Goal: Transaction & Acquisition: Purchase product/service

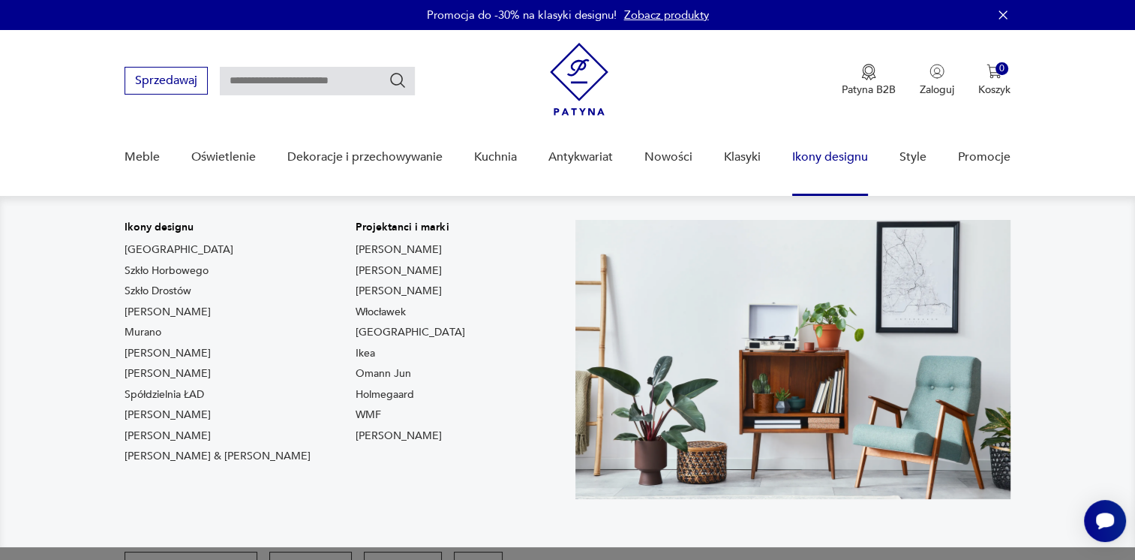
click at [844, 164] on link "Ikony designu" at bounding box center [830, 157] width 76 height 58
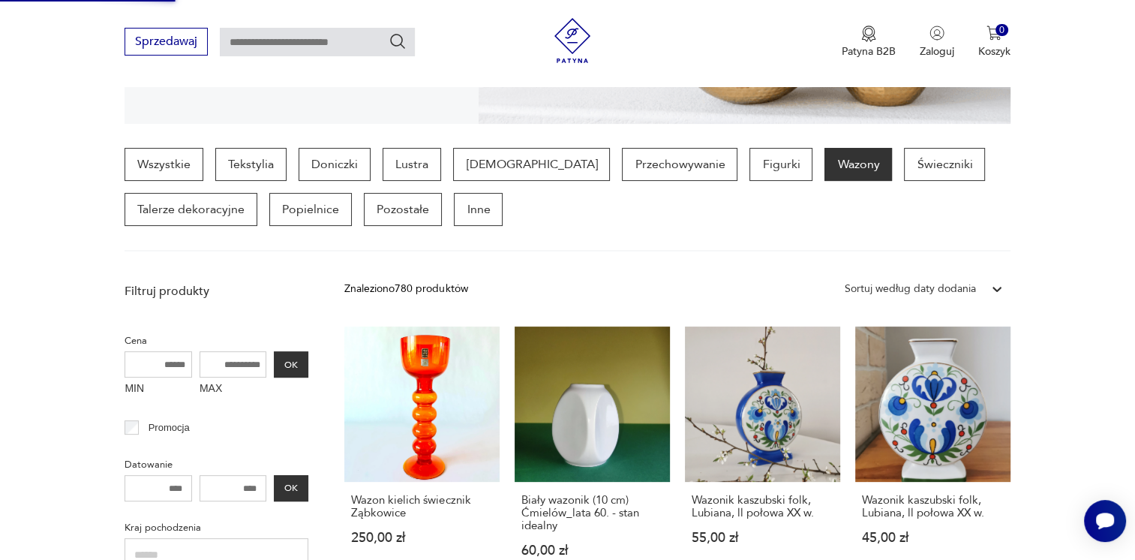
scroll to position [390, 0]
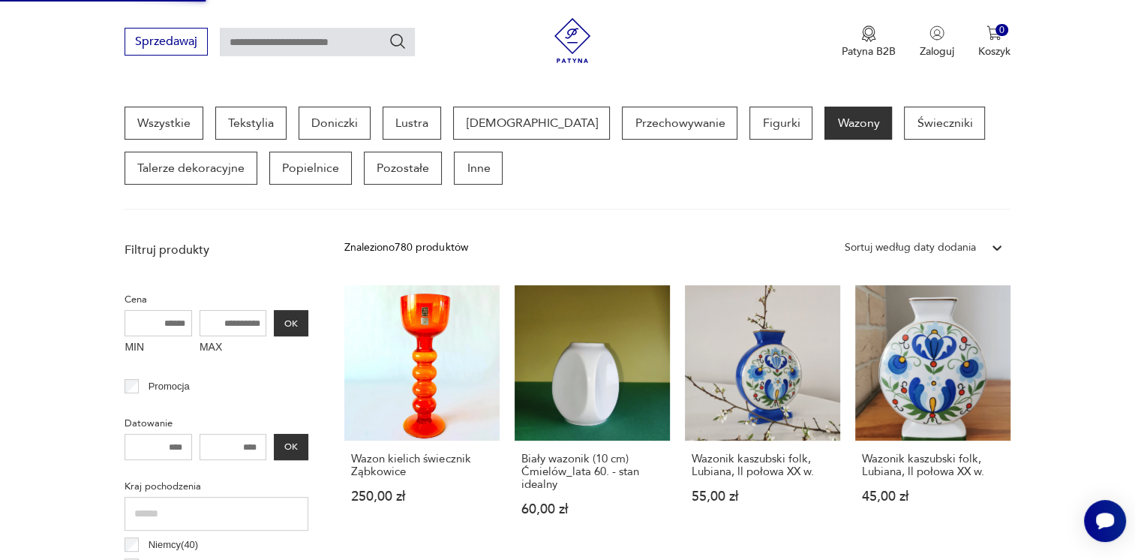
click at [247, 323] on input "MAX" at bounding box center [234, 323] width 68 height 26
type input "***"
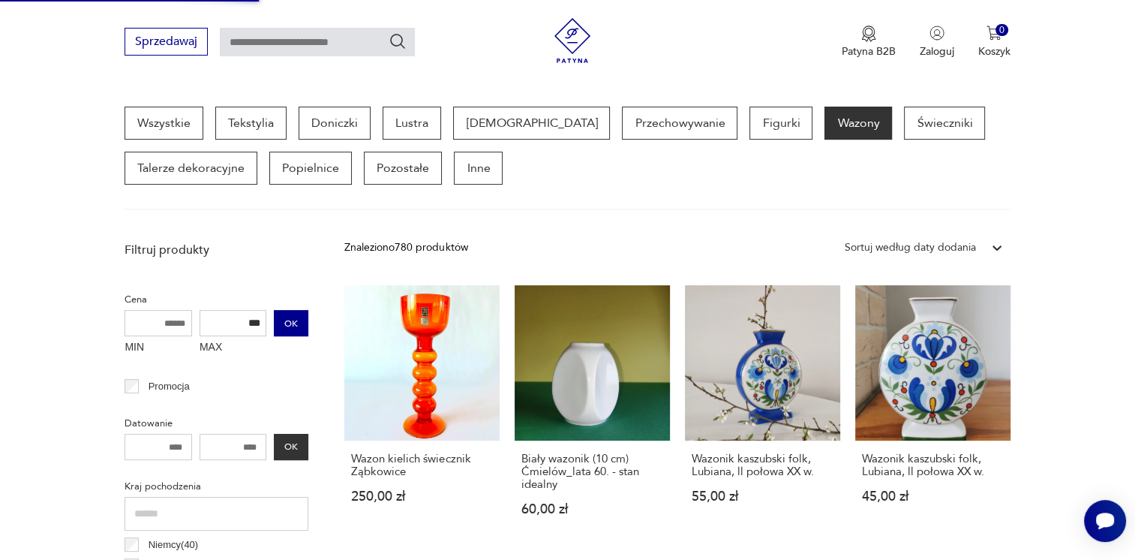
click at [279, 317] on button "OK" at bounding box center [291, 323] width 35 height 26
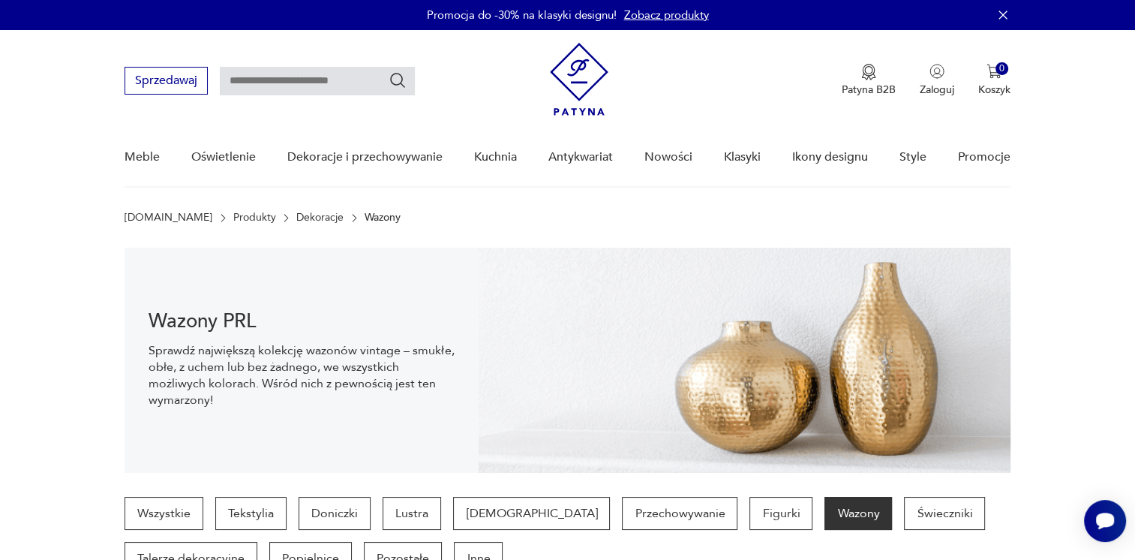
scroll to position [30, 0]
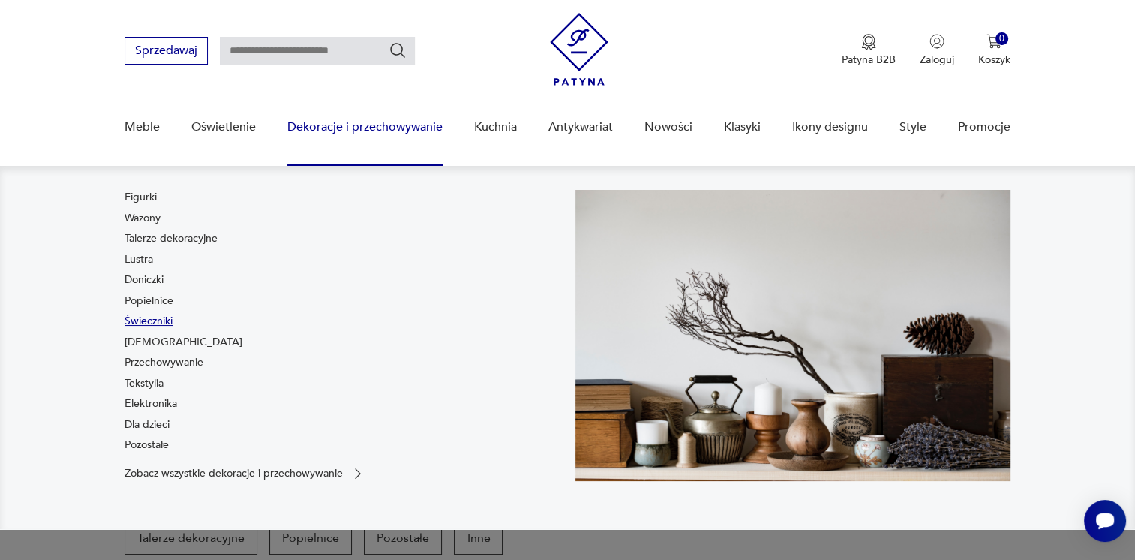
click at [144, 320] on link "Świeczniki" at bounding box center [149, 321] width 48 height 15
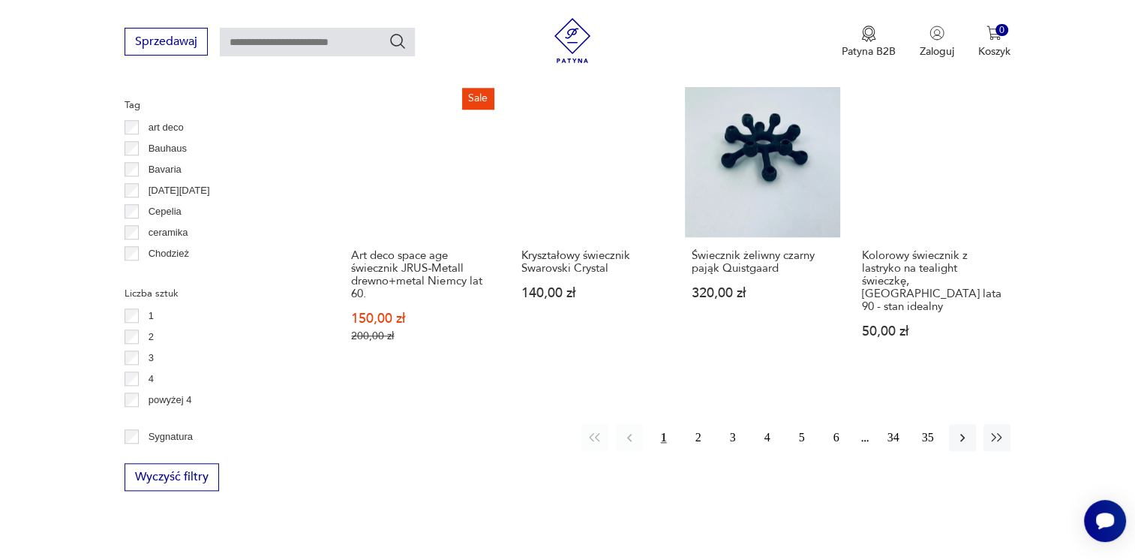
scroll to position [1478, 0]
